Goal: Find contact information: Find contact information

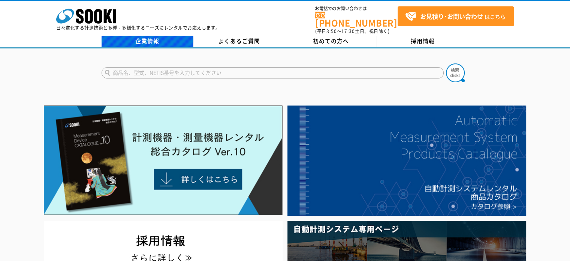
click at [162, 36] on link "企業情報" at bounding box center [148, 41] width 92 height 11
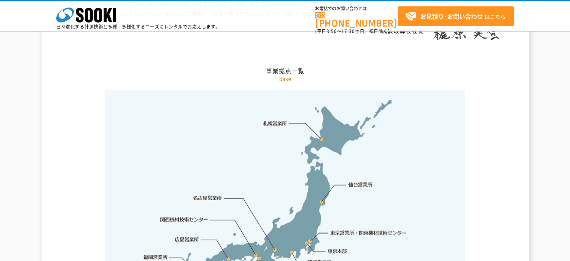
scroll to position [1537, 0]
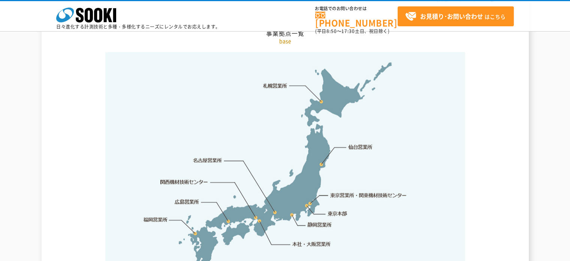
click at [342, 191] on link "東京営業所・関東機材技術センター" at bounding box center [369, 194] width 77 height 7
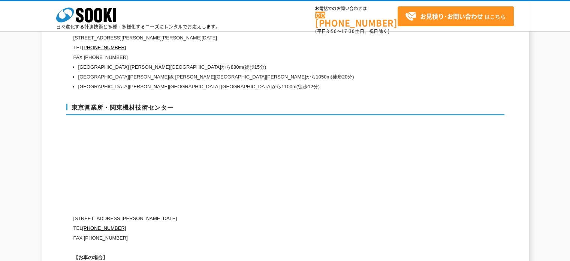
scroll to position [3128, 0]
